Goal: Task Accomplishment & Management: Manage account settings

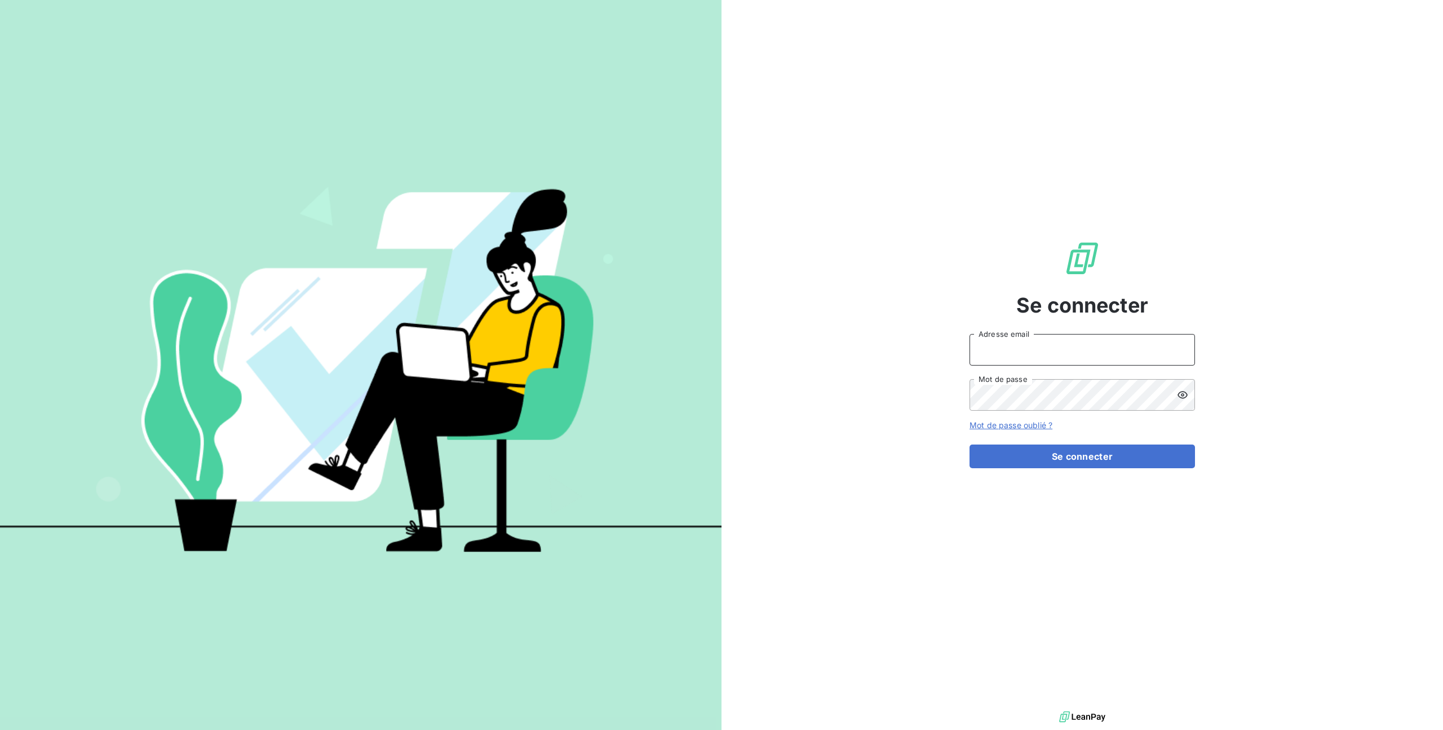
type input "arthur.vertanessian@alliance-economie.fr"
click at [1001, 475] on div "Se connecter arthur.vertanessian@alliance-economie.fr Adresse email Mot de pass…" at bounding box center [1083, 354] width 226 height 708
click at [1036, 459] on button "Se connecter" at bounding box center [1083, 456] width 226 height 24
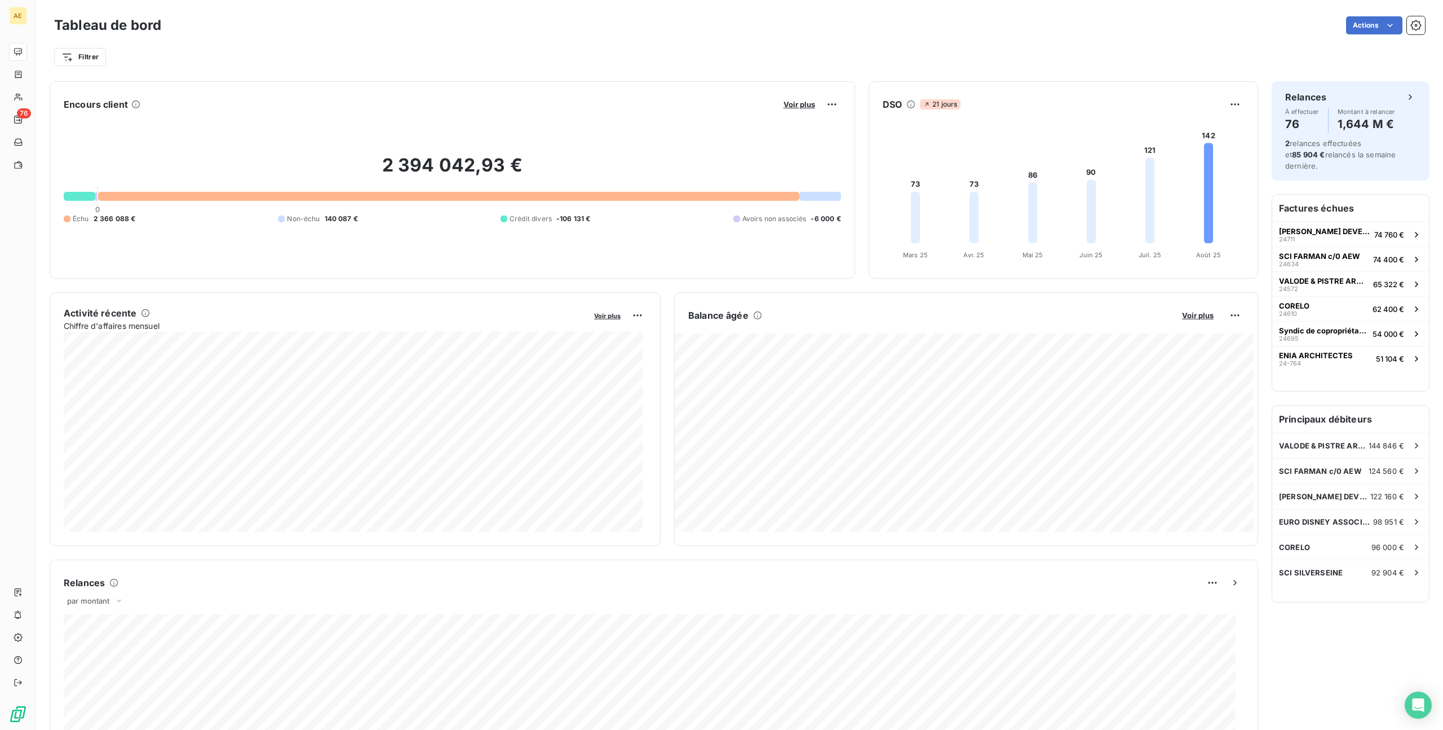
click at [152, 23] on h3 "Tableau de bord" at bounding box center [107, 25] width 107 height 20
